Goal: Check status: Check status

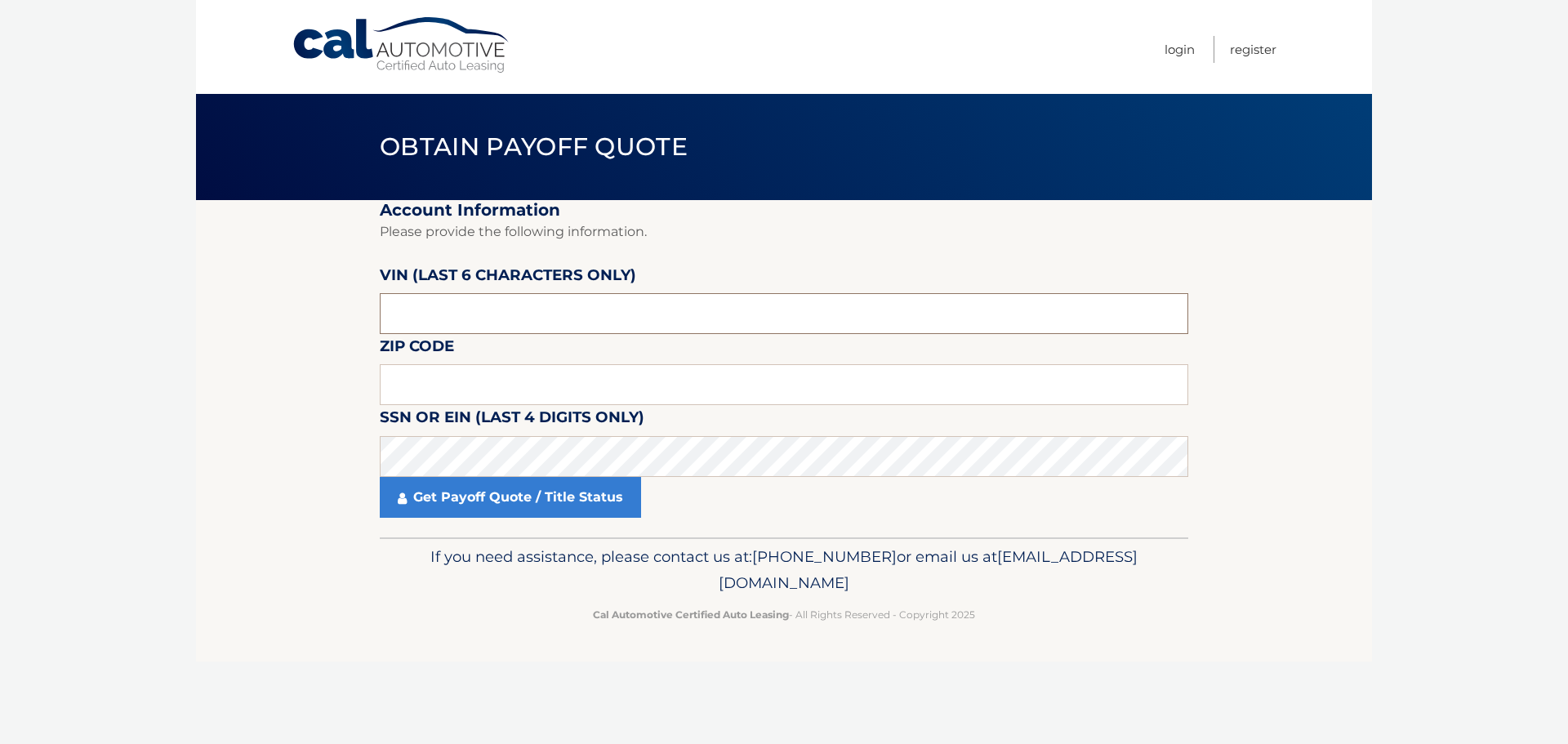
click at [458, 315] on input "text" at bounding box center [783, 313] width 808 height 41
type input "564023"
click at [486, 391] on input "text" at bounding box center [783, 385] width 808 height 41
type input "15237"
drag, startPoint x: 456, startPoint y: 510, endPoint x: 105, endPoint y: 512, distance: 351.0
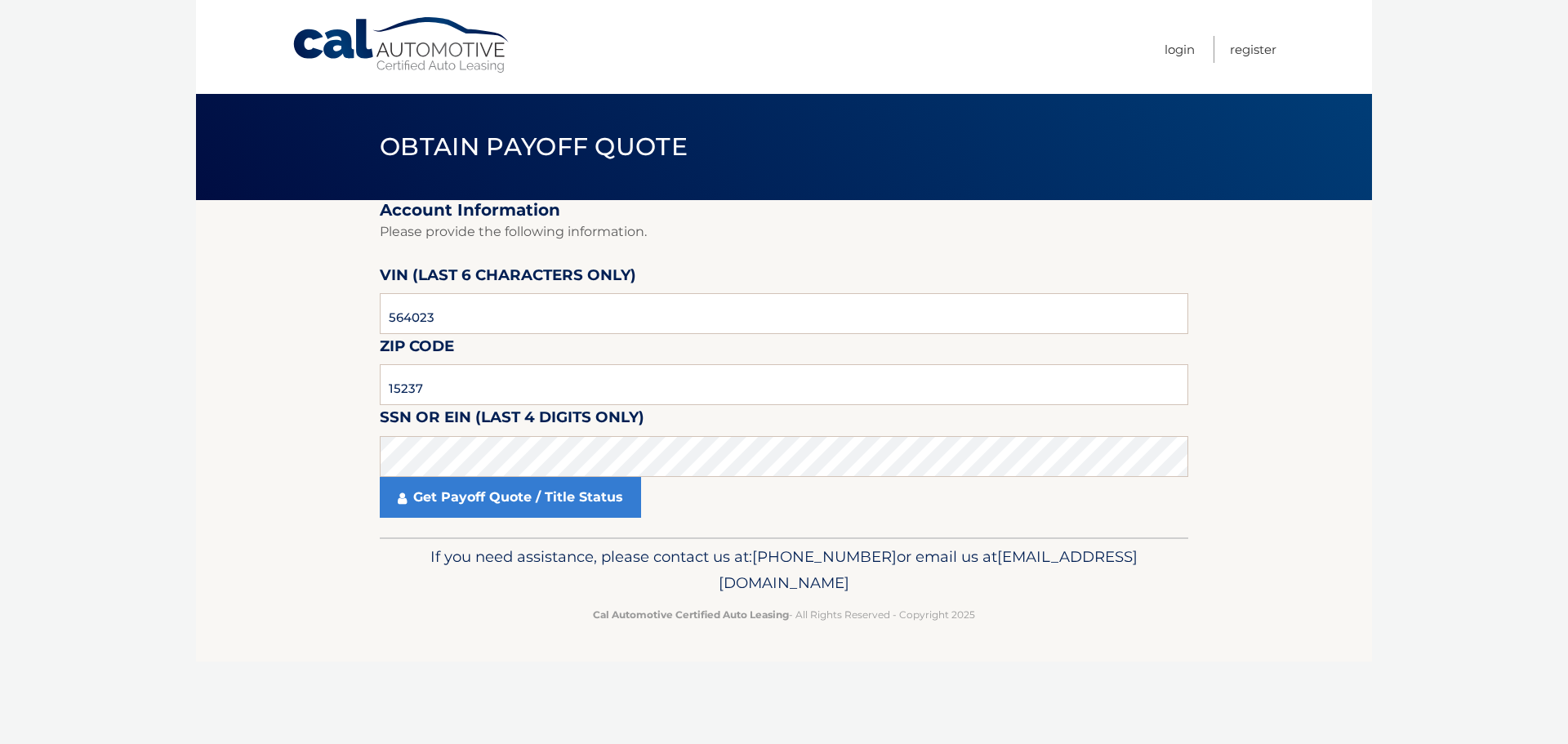
click at [456, 510] on link "Get Payoff Quote / Title Status" at bounding box center [510, 497] width 262 height 41
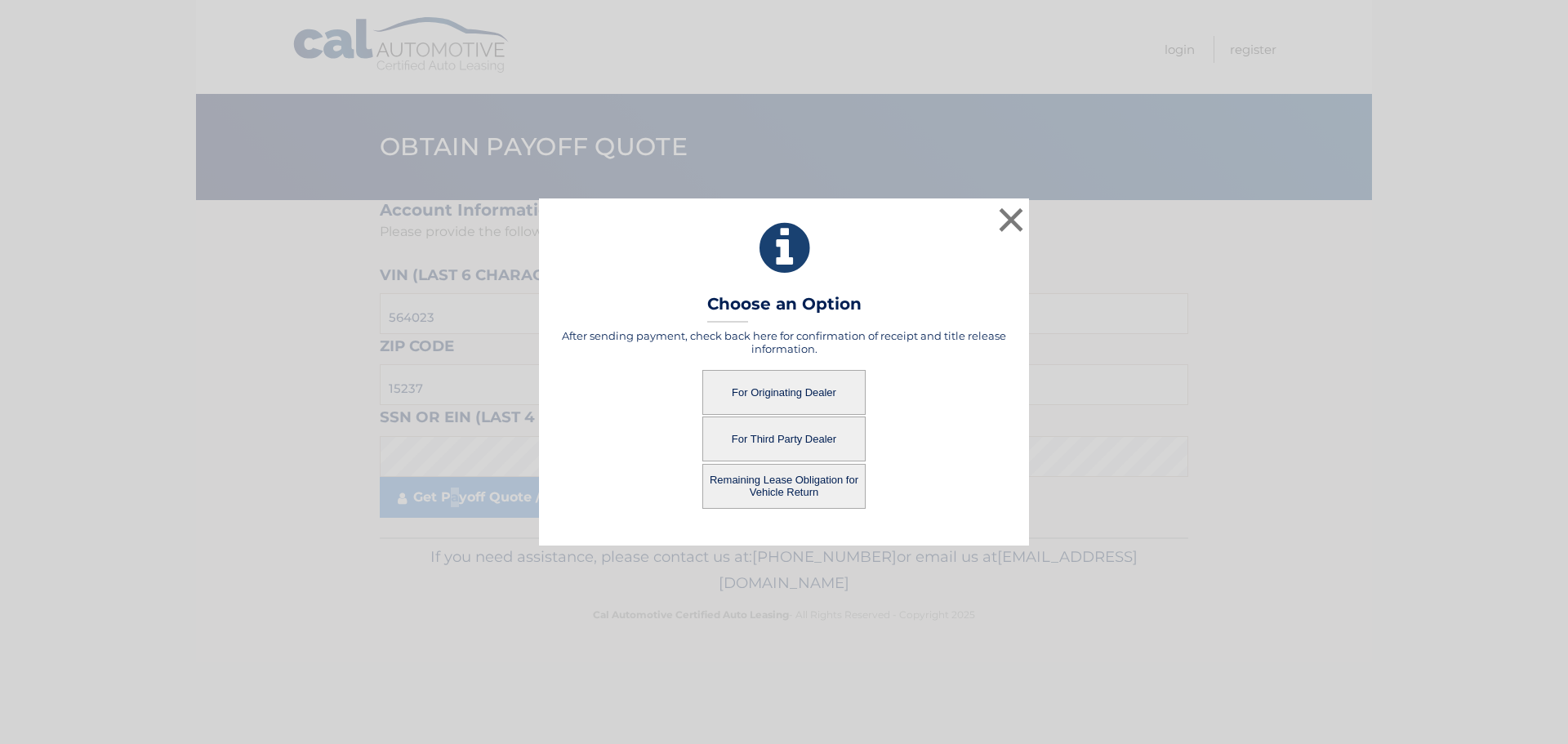
click at [813, 383] on button "For Originating Dealer" at bounding box center [783, 393] width 163 height 45
click at [790, 390] on button "For Originating Dealer" at bounding box center [783, 393] width 163 height 45
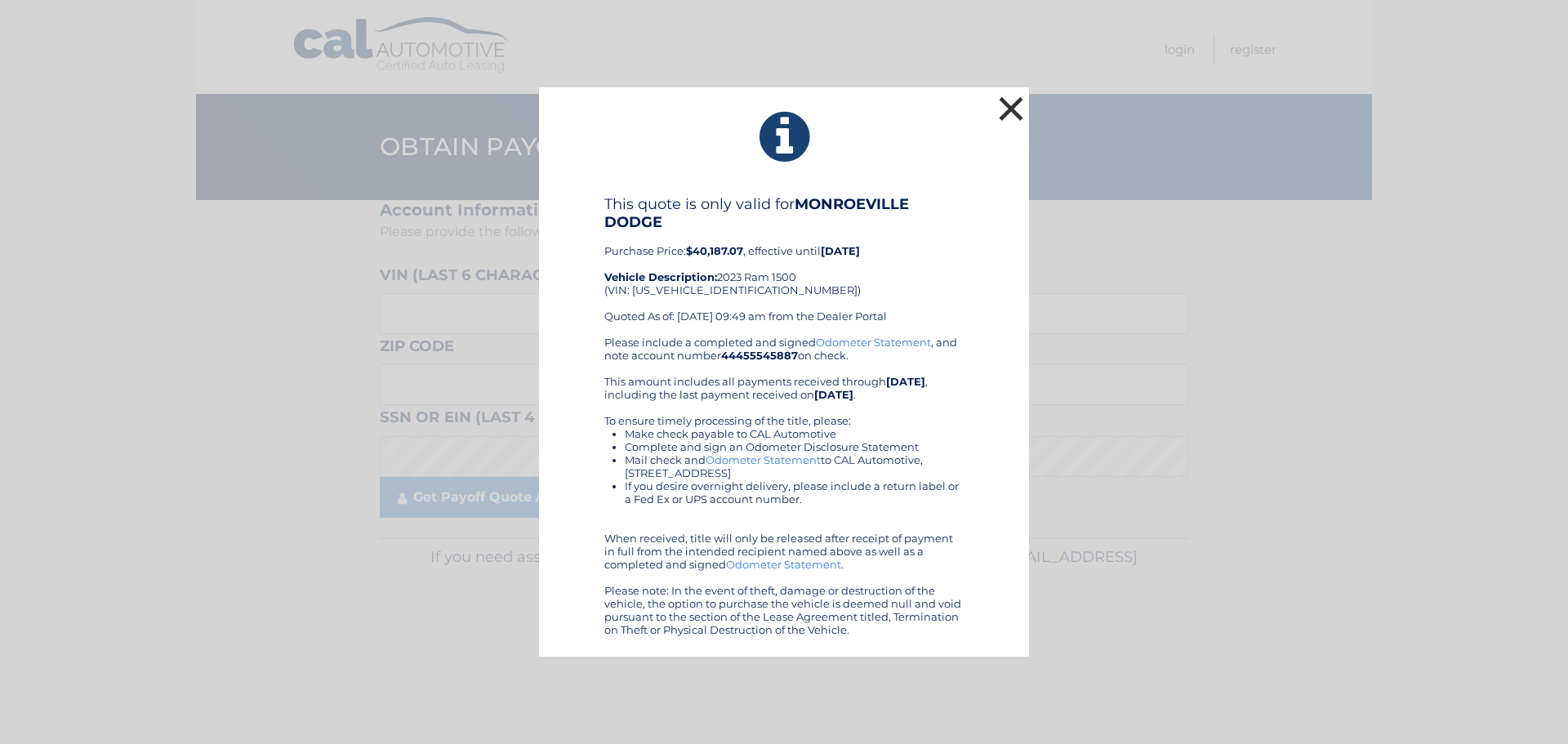
click at [1006, 104] on button "×" at bounding box center [1011, 108] width 33 height 33
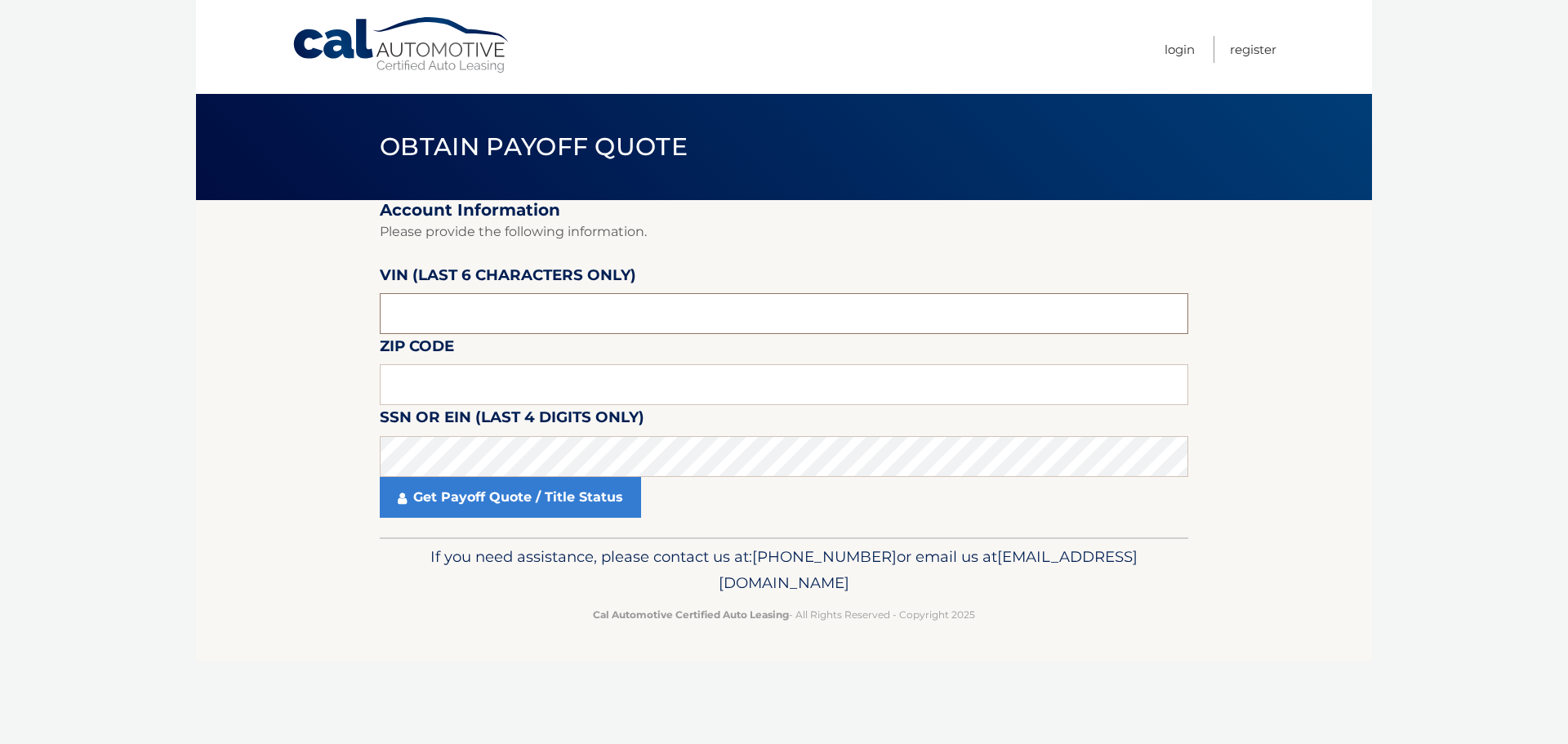
click at [507, 313] on input "text" at bounding box center [783, 313] width 808 height 41
type input "564023"
click at [518, 385] on input "text" at bounding box center [783, 385] width 808 height 41
type input "15237"
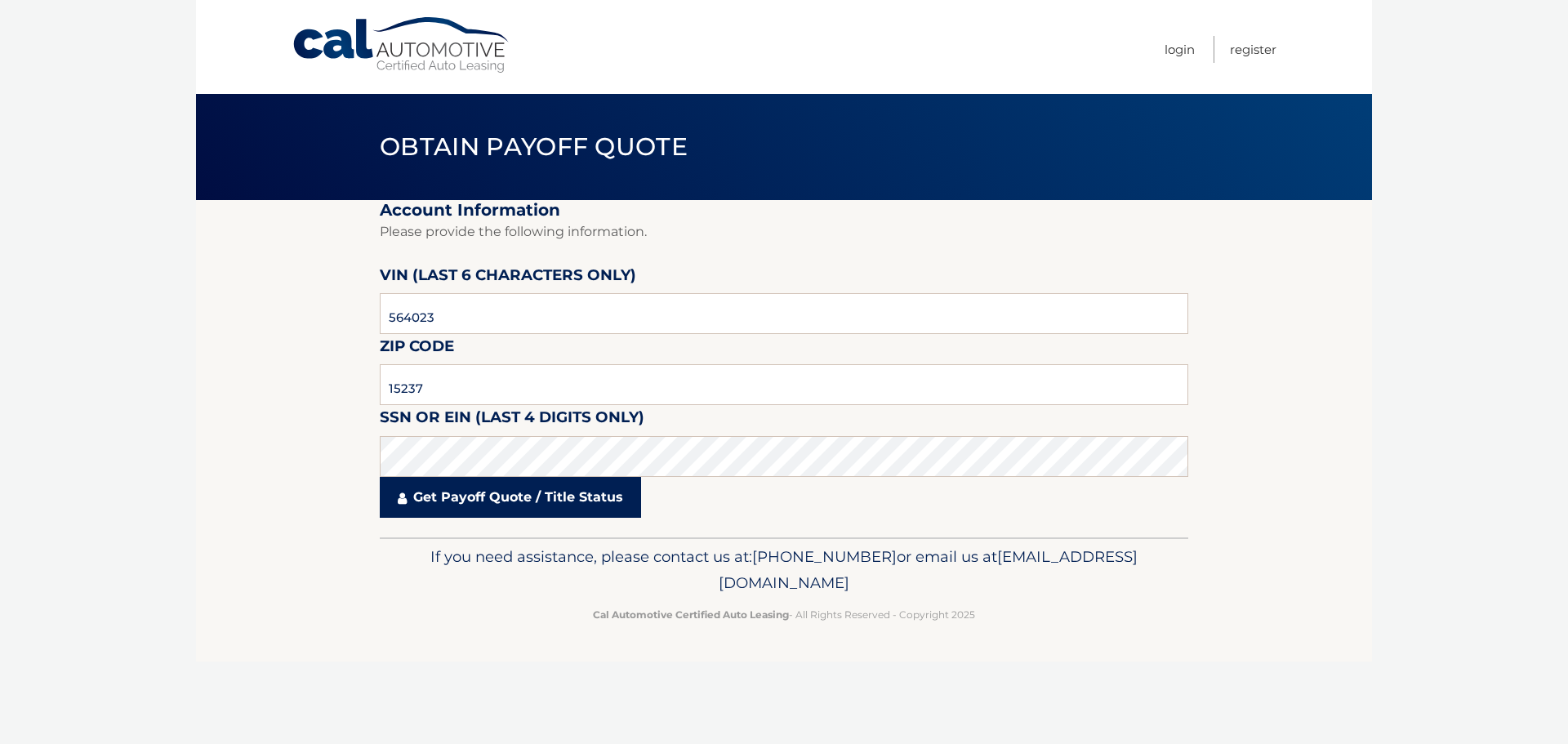
click at [514, 489] on link "Get Payoff Quote / Title Status" at bounding box center [510, 497] width 262 height 41
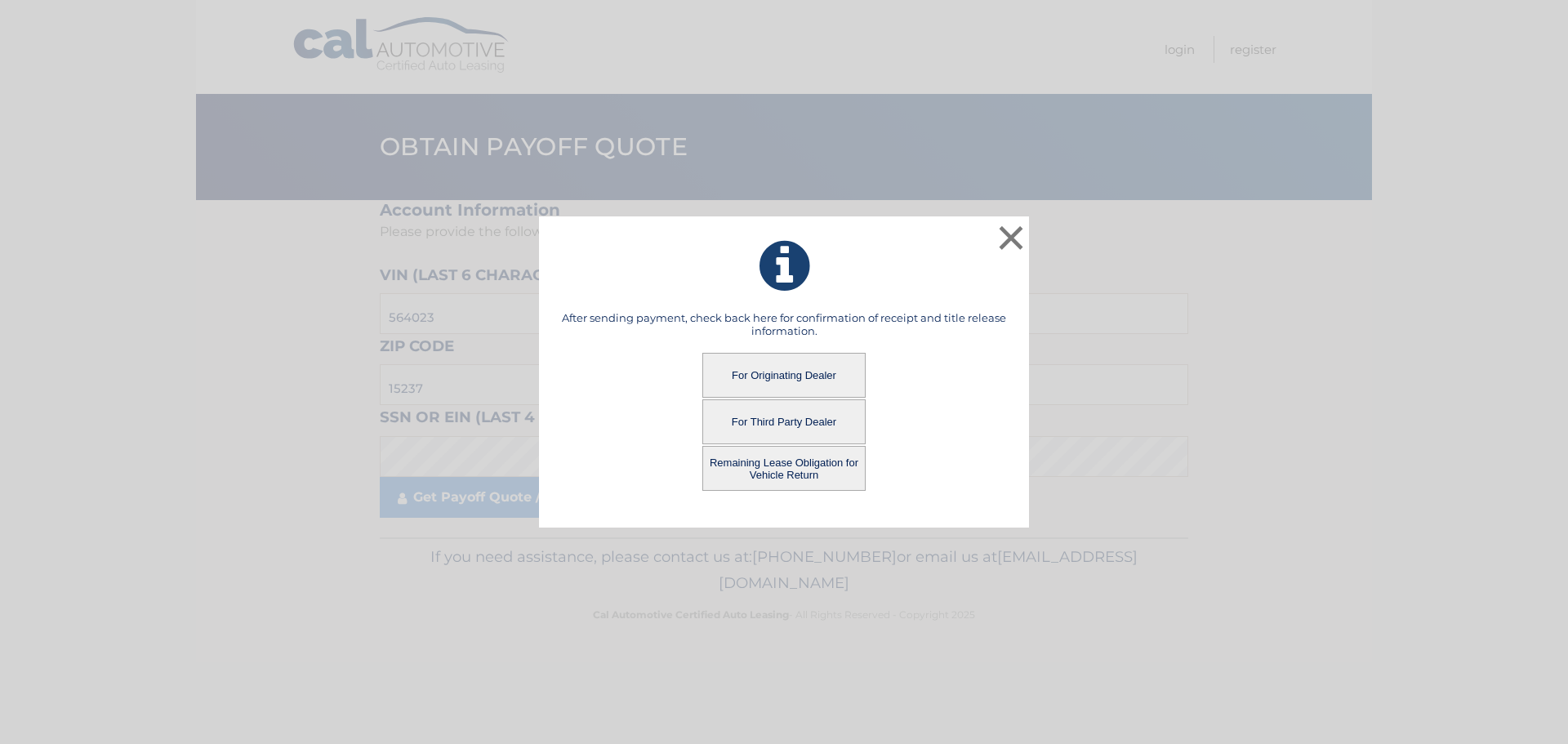
click at [781, 479] on button "Remaining Lease Obligation for Vehicle Return" at bounding box center [783, 469] width 163 height 45
click at [765, 469] on button "Remaining Lease Obligation for Vehicle Return" at bounding box center [783, 469] width 163 height 45
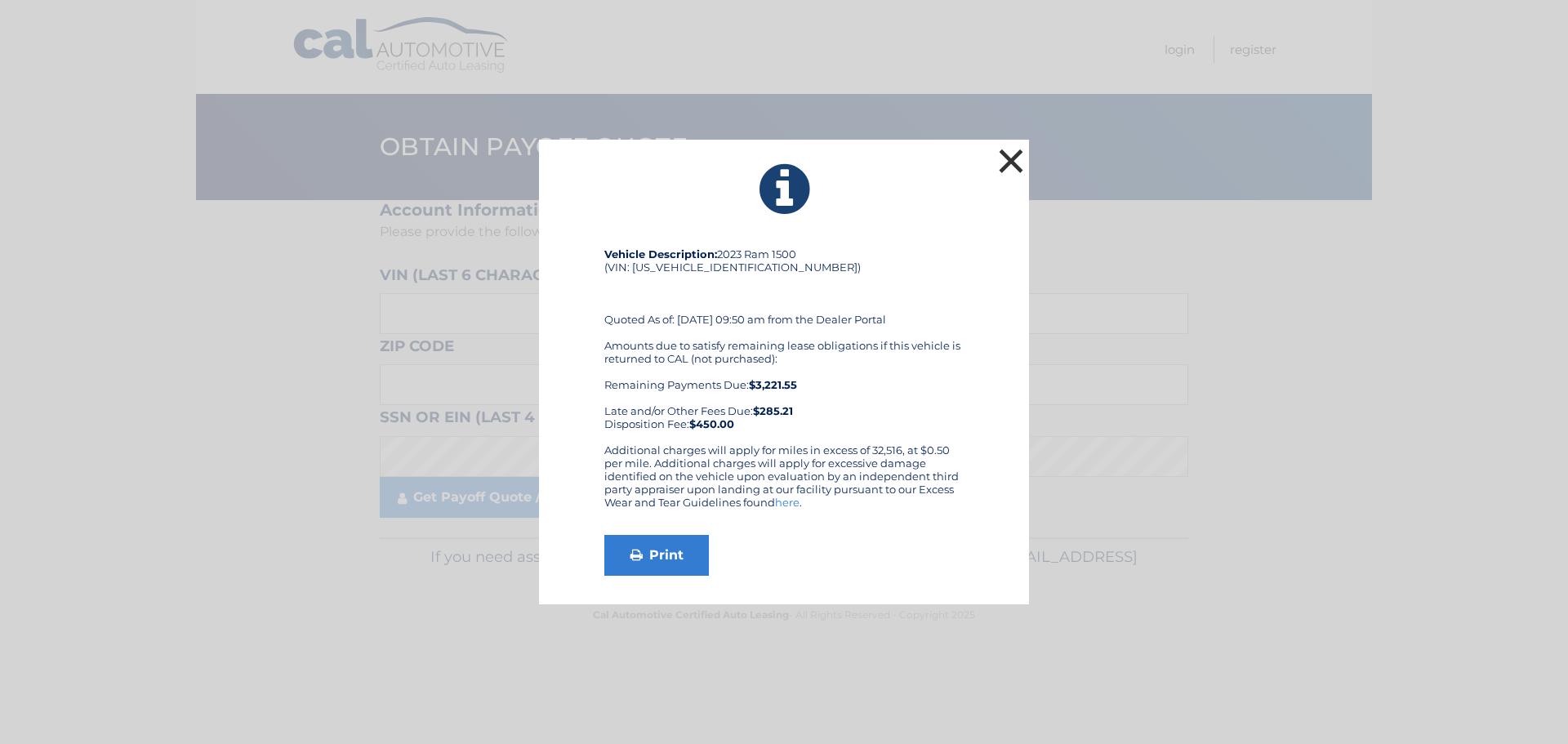
click at [1010, 161] on button "×" at bounding box center [1011, 161] width 33 height 33
